Goal: Book appointment/travel/reservation

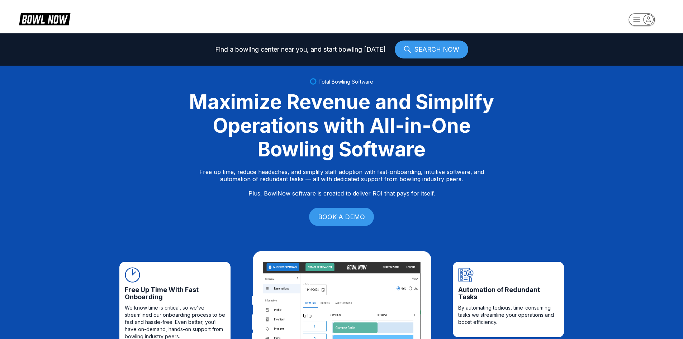
click at [633, 13] on button "button" at bounding box center [642, 21] width 44 height 17
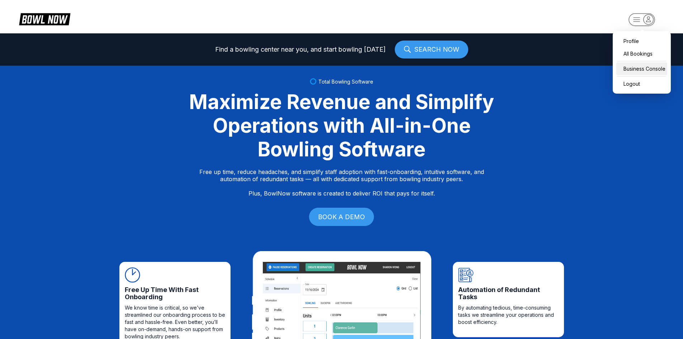
click at [632, 69] on div "Business Console" at bounding box center [641, 68] width 51 height 13
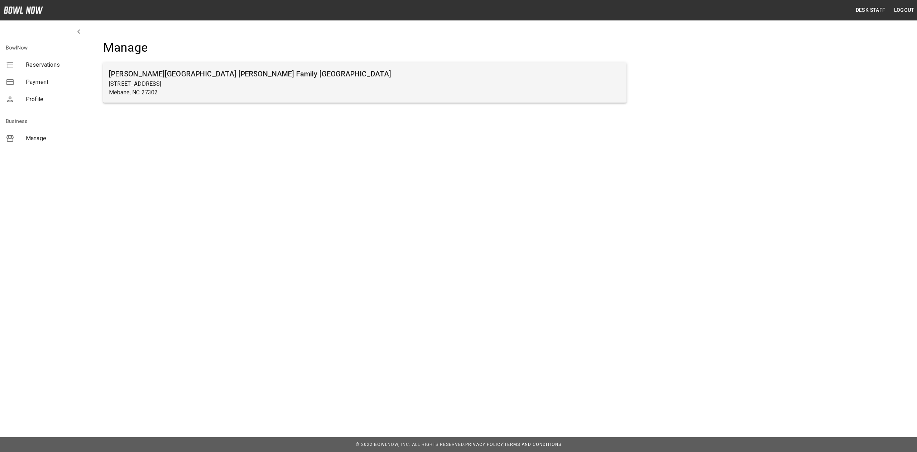
click at [207, 94] on p "Mebane, NC 27302" at bounding box center [365, 92] width 512 height 9
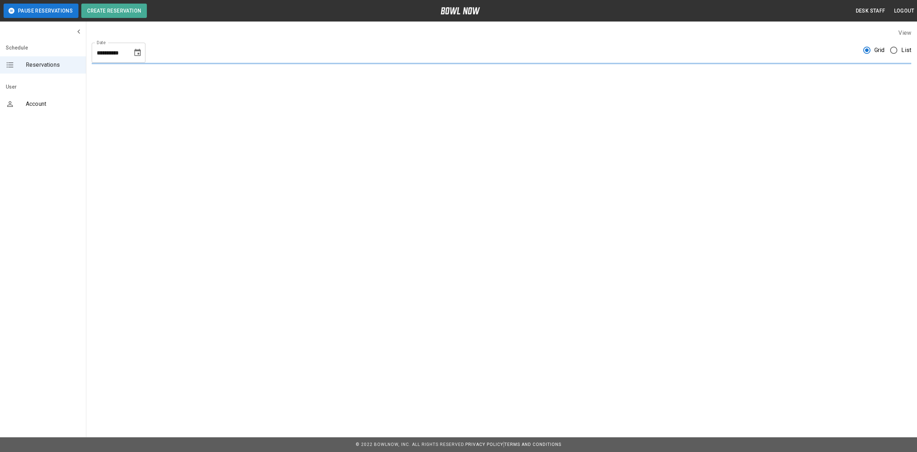
click at [138, 51] on icon "Choose date, selected date is Aug 15, 2025" at bounding box center [137, 52] width 6 height 7
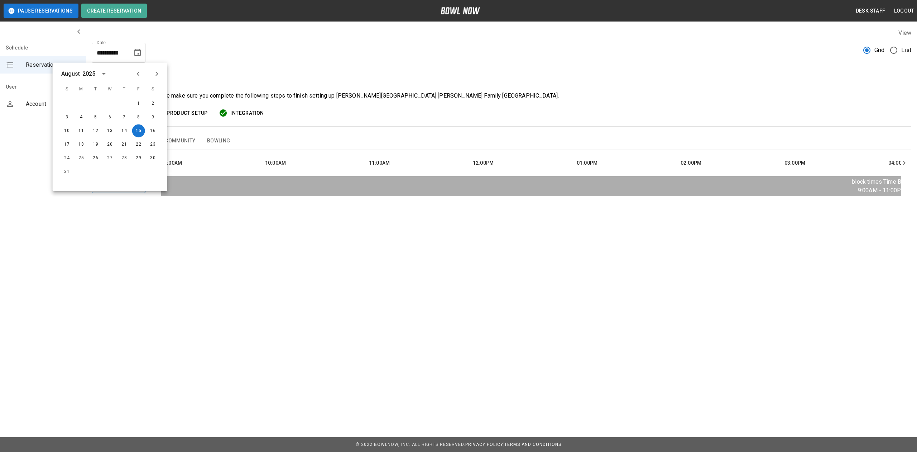
scroll to position [0, 831]
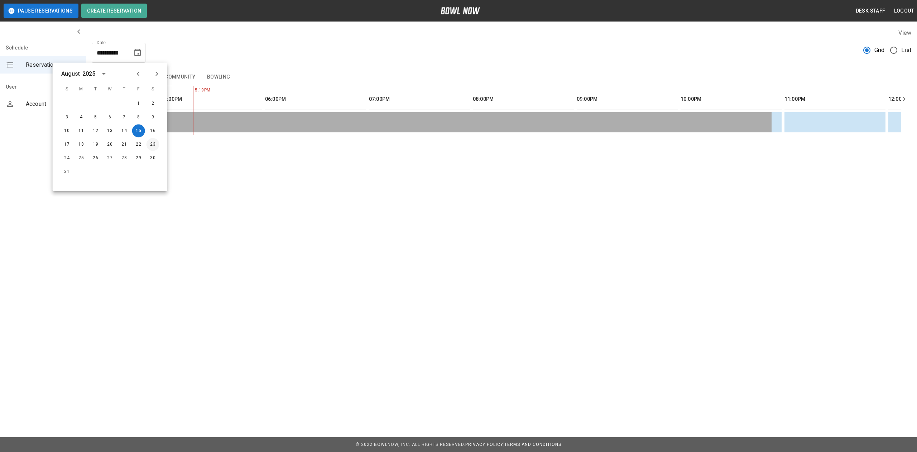
click at [155, 146] on button "23" at bounding box center [153, 144] width 13 height 13
type input "**********"
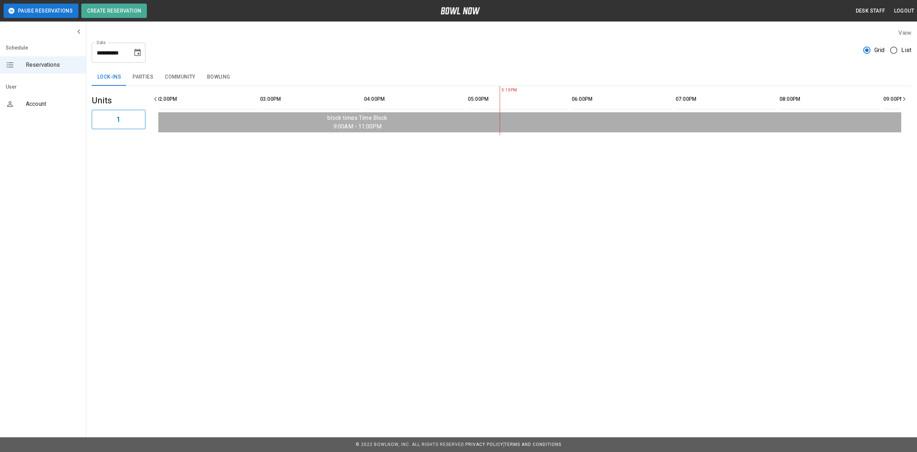
scroll to position [0, 0]
click at [136, 71] on button "Parties" at bounding box center [143, 76] width 32 height 17
